Goal: Task Accomplishment & Management: Manage account settings

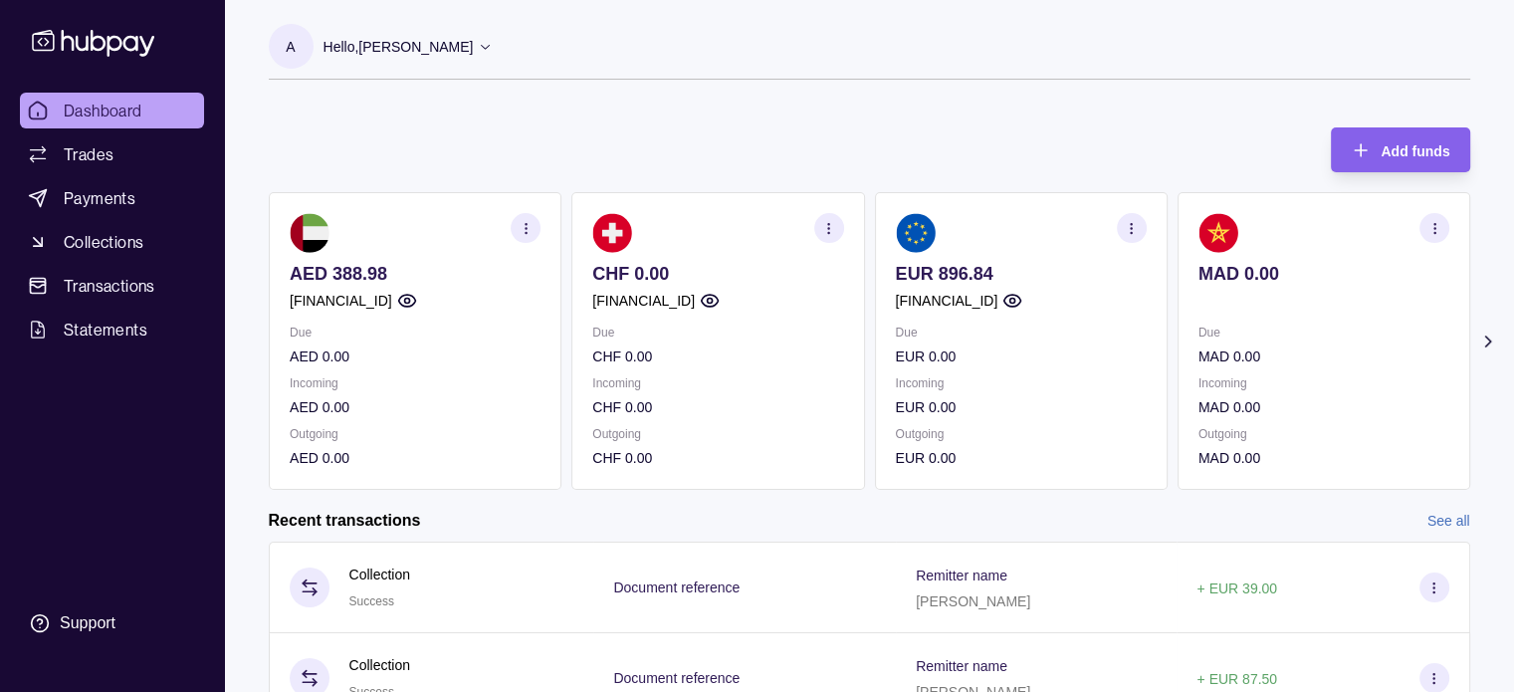
click at [1139, 225] on icon "button" at bounding box center [1131, 228] width 15 height 15
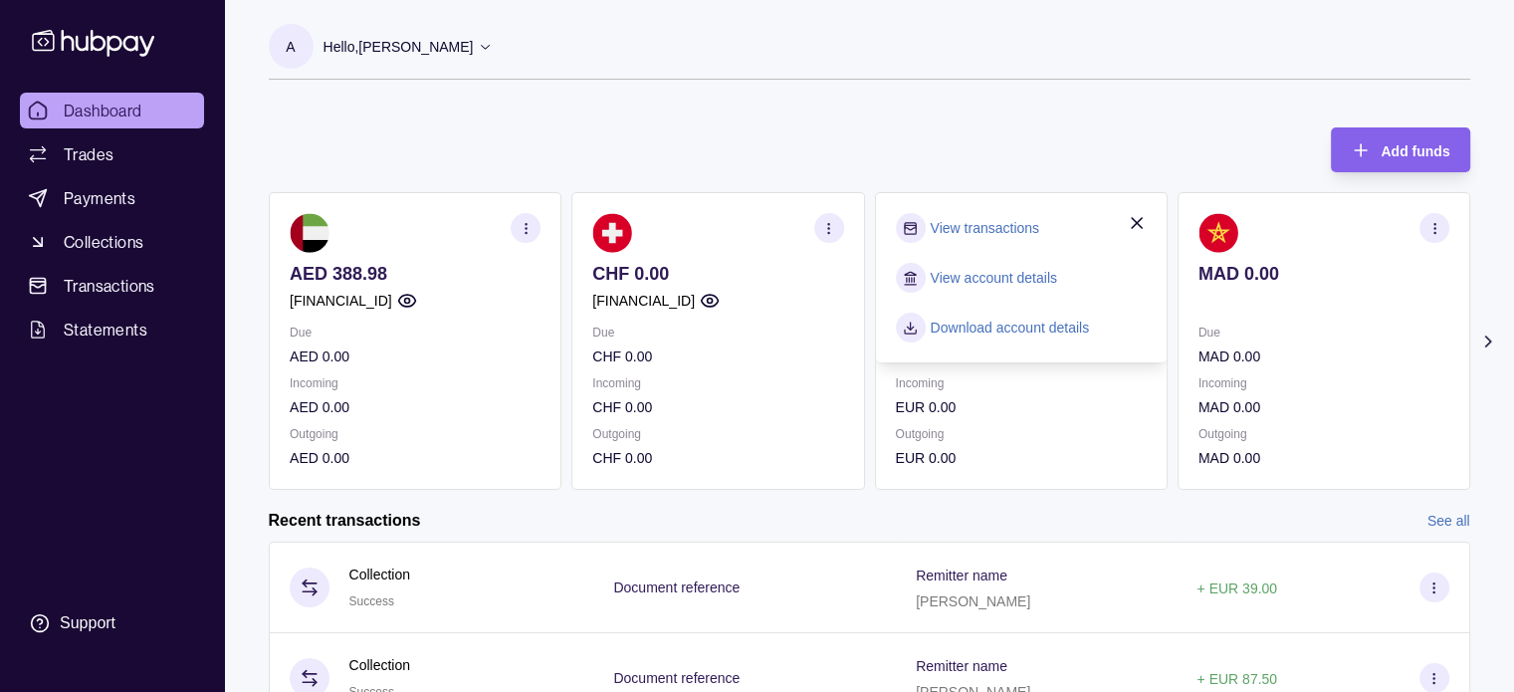
click at [1020, 227] on link "View transactions" at bounding box center [984, 228] width 109 height 22
